Goal: Task Accomplishment & Management: Manage account settings

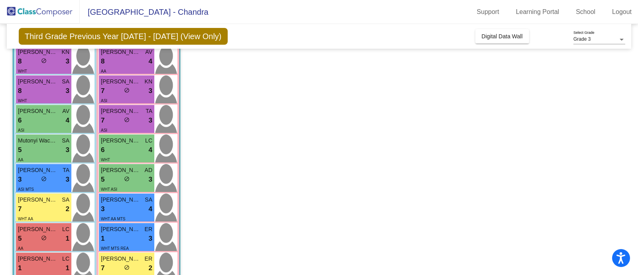
scroll to position [160, 0]
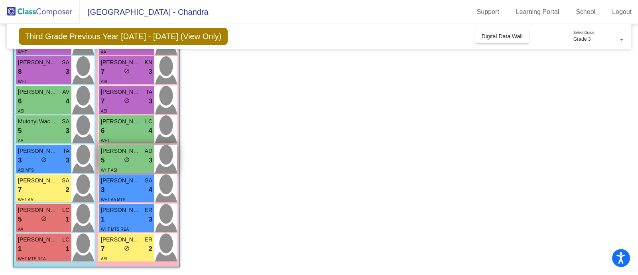
click at [132, 157] on div "5 lock do_not_disturb_alt 3" at bounding box center [126, 160] width 51 height 10
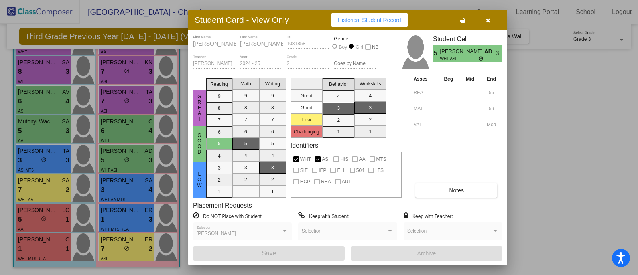
click at [488, 20] on icon "button" at bounding box center [488, 21] width 4 height 6
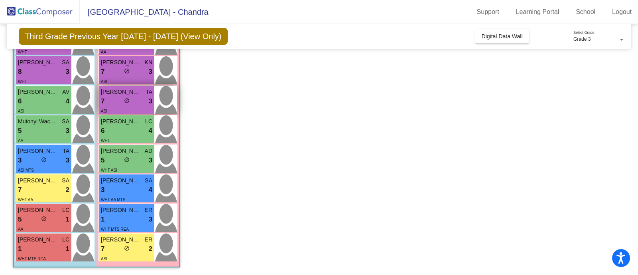
click at [127, 102] on span "do_not_disturb_alt" at bounding box center [127, 101] width 6 height 6
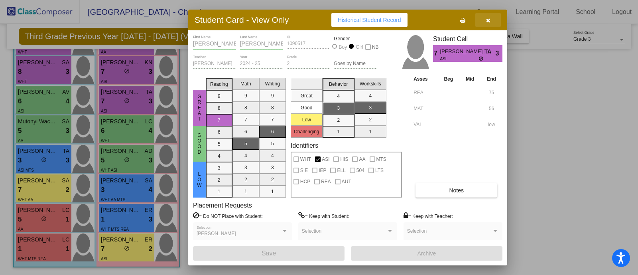
click at [488, 20] on icon "button" at bounding box center [488, 21] width 4 height 6
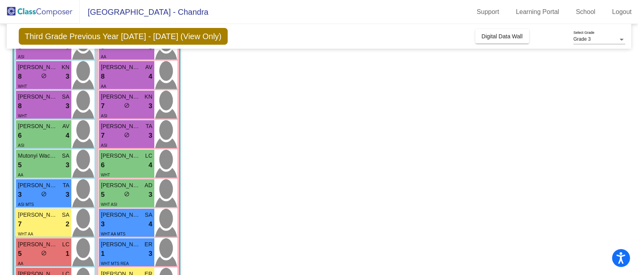
scroll to position [113, 0]
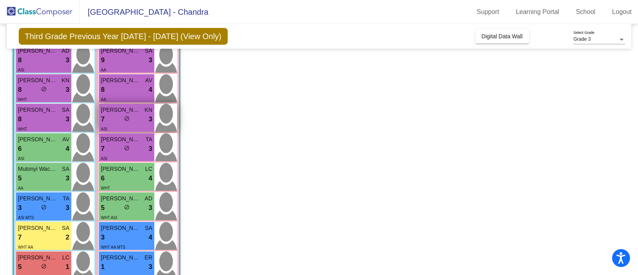
click at [129, 113] on span "[PERSON_NAME]" at bounding box center [121, 110] width 40 height 8
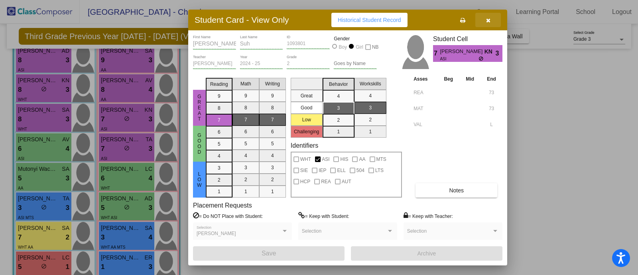
click at [488, 20] on icon "button" at bounding box center [488, 21] width 4 height 6
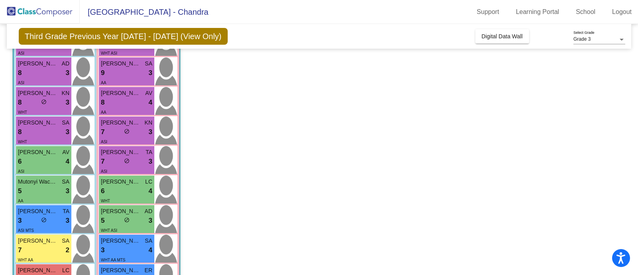
scroll to position [101, 0]
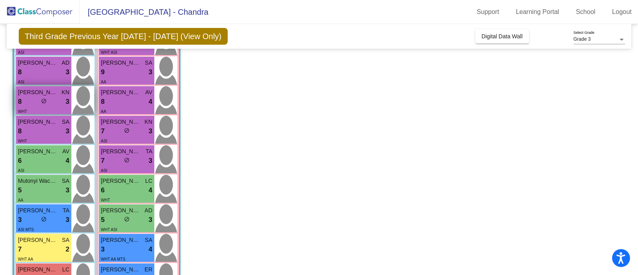
click at [46, 102] on span "do_not_disturb_alt" at bounding box center [44, 101] width 6 height 6
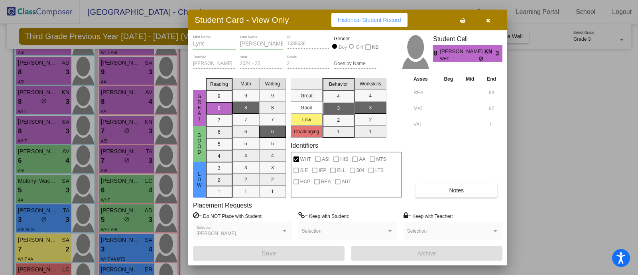
click at [488, 20] on icon "button" at bounding box center [488, 21] width 4 height 6
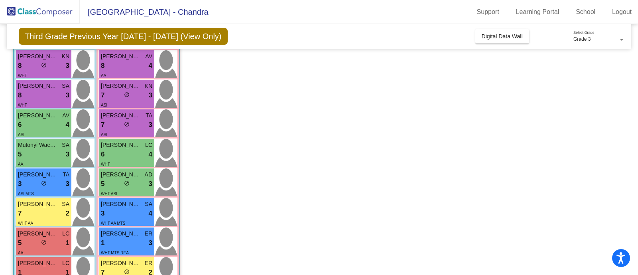
scroll to position [153, 0]
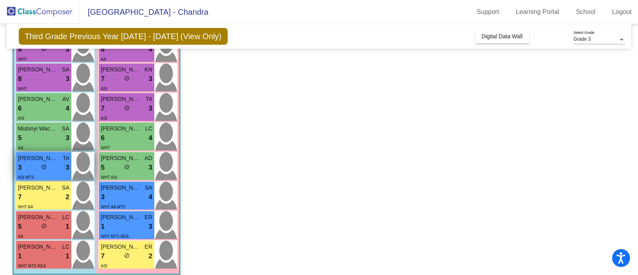
click at [44, 170] on div "lock do_not_disturb_alt" at bounding box center [44, 167] width 6 height 8
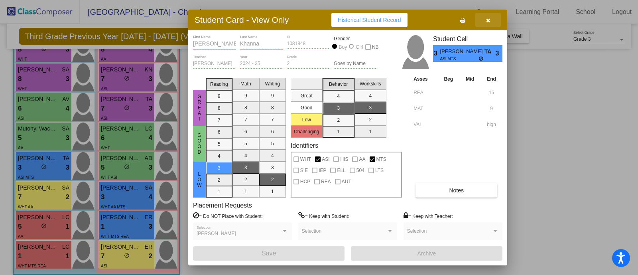
click at [488, 20] on icon "button" at bounding box center [488, 21] width 4 height 6
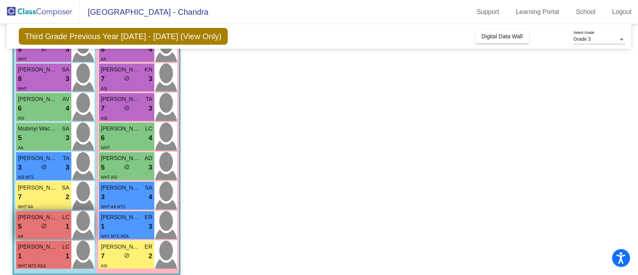
click at [36, 227] on div "5 lock do_not_disturb_alt 1" at bounding box center [43, 226] width 51 height 10
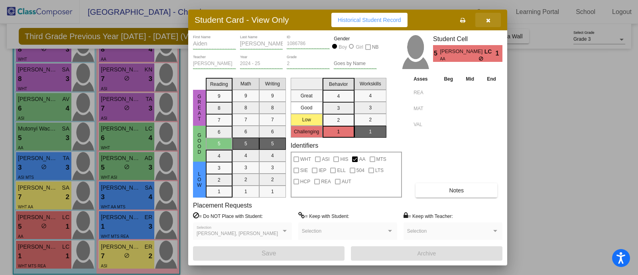
click at [487, 22] on icon "button" at bounding box center [488, 21] width 4 height 6
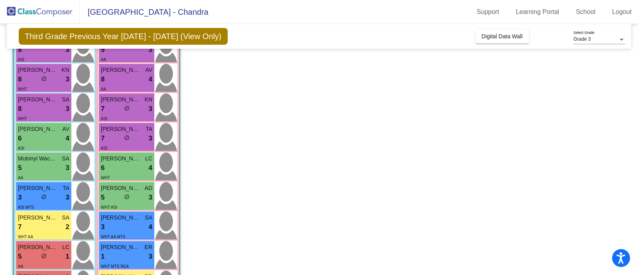
scroll to position [160, 0]
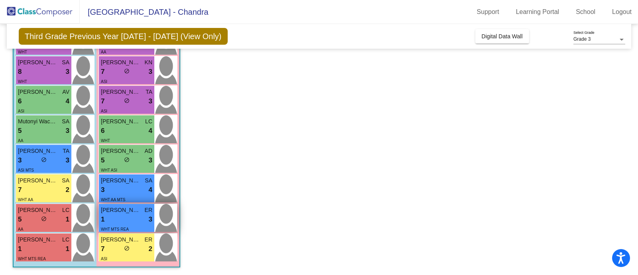
click at [122, 220] on div "1 lock do_not_disturb_alt 3" at bounding box center [126, 219] width 51 height 10
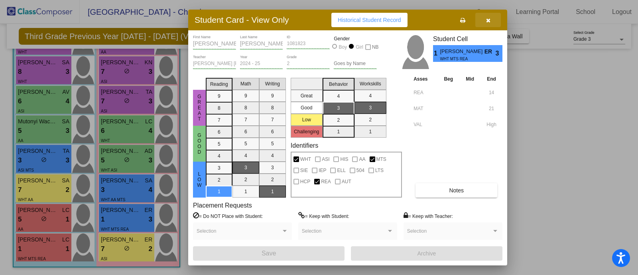
click at [488, 20] on icon "button" at bounding box center [488, 21] width 4 height 6
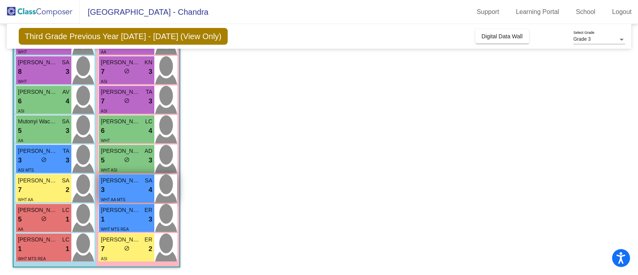
click at [126, 189] on div "3 lock do_not_disturb_alt 4" at bounding box center [126, 190] width 51 height 10
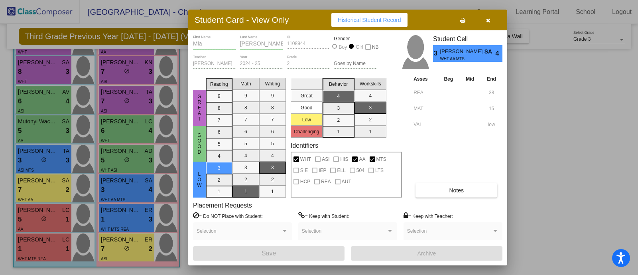
click at [488, 20] on icon "button" at bounding box center [488, 21] width 4 height 6
